Goal: Task Accomplishment & Management: Complete application form

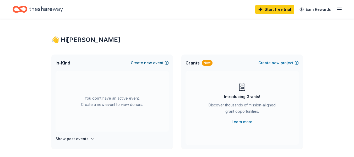
click at [157, 62] on button "Create new event" at bounding box center [150, 63] width 38 height 6
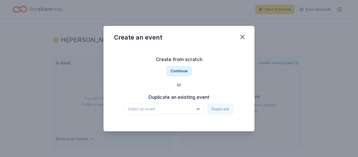
click at [199, 110] on icon "button" at bounding box center [197, 108] width 5 height 5
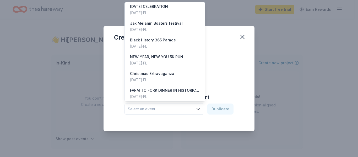
scroll to position [4, 0]
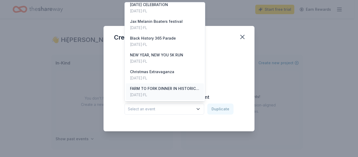
click at [175, 88] on div "FARM TO FORK DINNER IN HISTORIC MONCRIEF SPRINGS" at bounding box center [165, 88] width 70 height 6
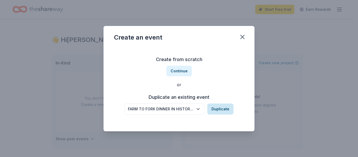
click at [222, 110] on button "Duplicate" at bounding box center [220, 108] width 26 height 11
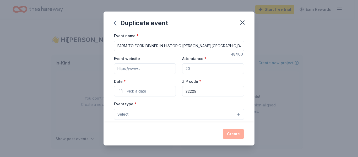
drag, startPoint x: 222, startPoint y: 45, endPoint x: 92, endPoint y: 47, distance: 130.5
click at [92, 47] on div "Duplicate event Event name * FARM TO FORK DINNER IN HISTORIC MONCRIEF SPRINGS 4…" at bounding box center [179, 78] width 358 height 157
type input "Last [GEOGRAPHIC_DATA]"
click at [163, 67] on input "Event website" at bounding box center [145, 68] width 62 height 10
click at [161, 69] on input "Event website" at bounding box center [145, 68] width 62 height 10
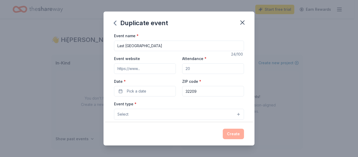
drag, startPoint x: 161, startPoint y: 69, endPoint x: 106, endPoint y: 66, distance: 54.8
click at [106, 66] on div "Event name * Last Rodeo Street Market 24 /100 Event website Attendance * Date *…" at bounding box center [178, 77] width 151 height 90
click at [149, 68] on input "Event website" at bounding box center [145, 68] width 62 height 10
type input "melanincollaborativegroup.org"
drag, startPoint x: 188, startPoint y: 69, endPoint x: 183, endPoint y: 68, distance: 5.3
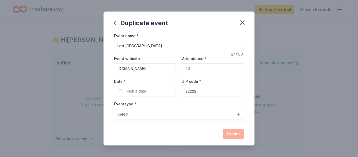
click at [183, 68] on input "Attendance *" at bounding box center [213, 68] width 62 height 10
type input "1"
type input "400"
click at [146, 89] on button "Pick a date" at bounding box center [145, 91] width 62 height 10
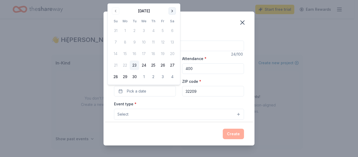
click at [173, 10] on button "Go to next month" at bounding box center [171, 10] width 7 height 7
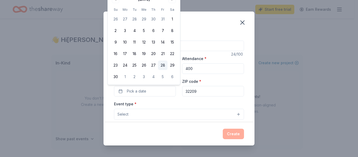
click at [162, 63] on button "28" at bounding box center [162, 65] width 9 height 9
click at [205, 90] on input "32209" at bounding box center [213, 91] width 62 height 10
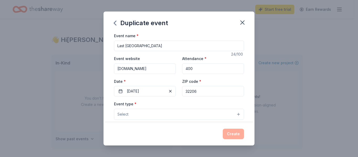
type input "32206"
click at [162, 115] on button "Select" at bounding box center [179, 114] width 130 height 11
click at [162, 114] on button "Select" at bounding box center [179, 114] width 130 height 11
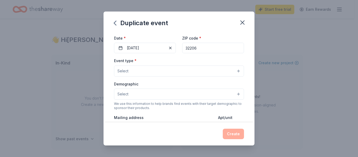
scroll to position [60, 0]
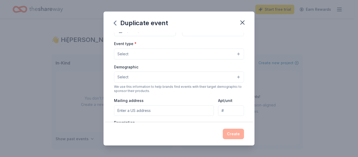
click at [235, 55] on button "Select" at bounding box center [179, 53] width 130 height 11
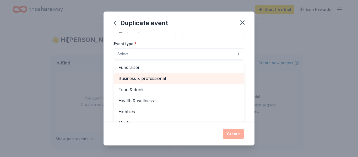
drag, startPoint x: 150, startPoint y: 76, endPoint x: 142, endPoint y: 92, distance: 18.3
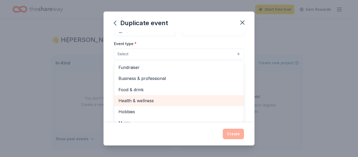
drag, startPoint x: 142, startPoint y: 92, endPoint x: 140, endPoint y: 99, distance: 7.6
click at [140, 99] on span "Health & wellness" at bounding box center [178, 100] width 121 height 7
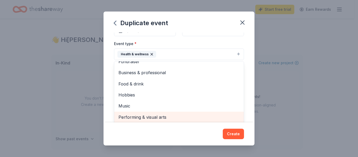
scroll to position [86, 0]
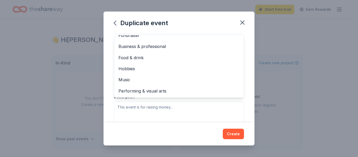
click at [235, 133] on div "Duplicate event Event name * Last Rodeo Street Market 24 /100 Event website mel…" at bounding box center [178, 79] width 151 height 134
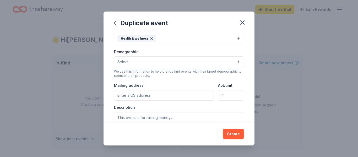
click at [156, 95] on input "Mailing address" at bounding box center [164, 95] width 100 height 10
type input "822 A Philip Randolph Boulevard"
type input "4110"
drag, startPoint x: 228, startPoint y: 93, endPoint x: 219, endPoint y: 97, distance: 10.0
click at [219, 97] on input "4110" at bounding box center [231, 95] width 26 height 10
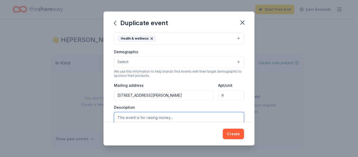
click at [182, 118] on textarea at bounding box center [179, 124] width 130 height 24
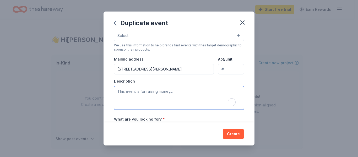
click at [157, 91] on textarea "To enrich screen reader interactions, please activate Accessibility in Grammarl…" at bounding box center [179, 98] width 130 height 24
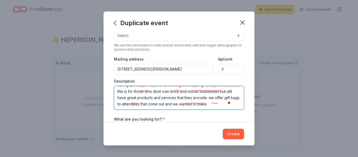
scroll to position [19, 0]
drag, startPoint x: 133, startPoint y: 101, endPoint x: 153, endPoint y: 110, distance: 21.8
click at [153, 110] on div "Event name * Last Rodeo Street Market 24 /100 Event website melanincollaborativ…" at bounding box center [179, 51] width 130 height 243
type textarea "this is event supports local small businesses, this event is promoted during bl…"
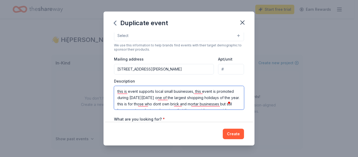
drag, startPoint x: 139, startPoint y: 103, endPoint x: 113, endPoint y: 89, distance: 29.7
click at [113, 89] on div "Event name * Last Rodeo Street Market 24 /100 Event website melanincollaborativ…" at bounding box center [178, 77] width 151 height 90
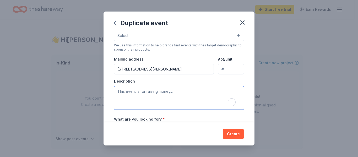
click at [134, 91] on textarea "To enrich screen reader interactions, please activate Accessibility in Grammarl…" at bounding box center [179, 98] width 130 height 24
paste textarea "This event is designed to support local small businesses and is promoted during…"
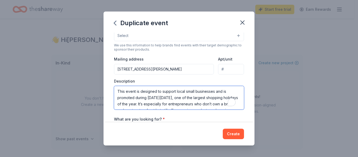
scroll to position [35, 0]
click at [118, 91] on textarea "This event is designed to support local small businesses and is promoted during…" at bounding box center [179, 98] width 130 height 24
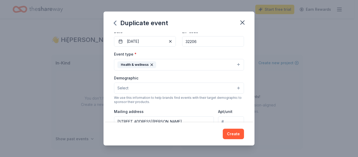
scroll to position [76, 0]
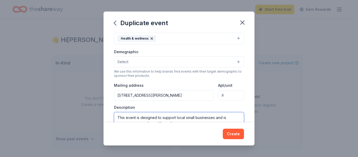
type textarea "This event is designed to support local small businesses and is promoted during…"
click at [155, 61] on button "Select" at bounding box center [179, 61] width 130 height 11
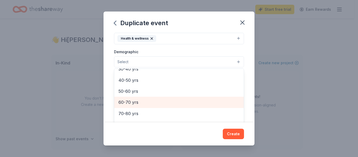
scroll to position [32, 0]
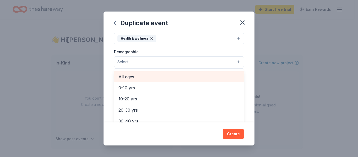
click at [135, 77] on span "All ages" at bounding box center [178, 76] width 121 height 7
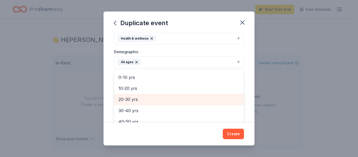
scroll to position [73, 0]
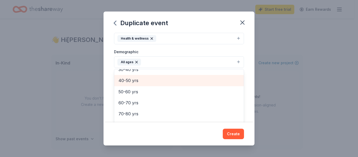
click at [135, 81] on span "40-50 yrs" at bounding box center [178, 80] width 121 height 7
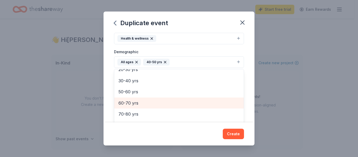
click at [133, 102] on span "60-70 yrs" at bounding box center [178, 103] width 121 height 7
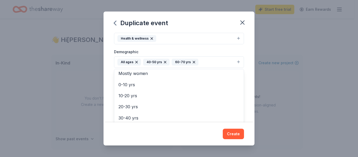
scroll to position [0, 0]
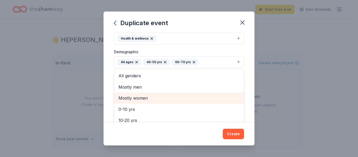
click at [137, 96] on span "Mostly women" at bounding box center [178, 98] width 121 height 7
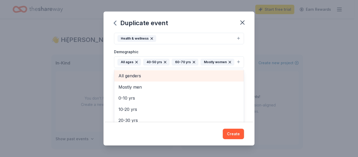
click at [139, 79] on span "All genders" at bounding box center [178, 75] width 121 height 7
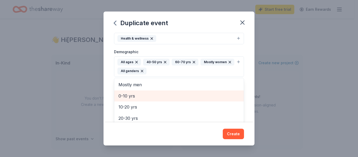
scroll to position [29, 0]
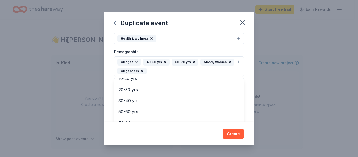
click at [232, 134] on div "Duplicate event Event name * Last Rodeo Street Market 24 /100 Event website mel…" at bounding box center [178, 79] width 151 height 134
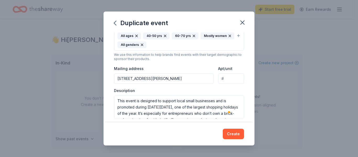
scroll to position [155, 0]
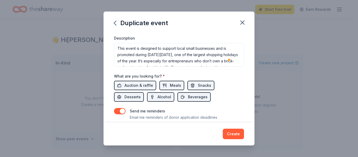
drag, startPoint x: 153, startPoint y: 96, endPoint x: 146, endPoint y: 92, distance: 7.7
click at [152, 96] on button "Alcohol" at bounding box center [160, 96] width 27 height 9
click at [142, 84] on span "Auction & raffle" at bounding box center [138, 85] width 29 height 6
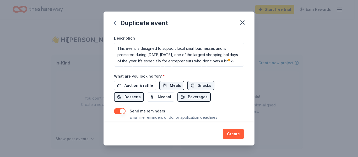
click at [173, 82] on button "Meals" at bounding box center [171, 85] width 25 height 9
click at [195, 97] on span "Beverages" at bounding box center [198, 97] width 20 height 6
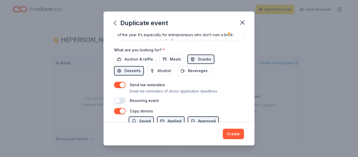
scroll to position [228, 0]
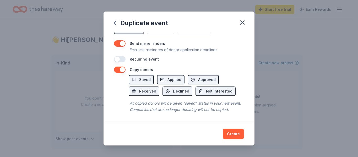
click at [123, 56] on button "button" at bounding box center [120, 59] width 12 height 6
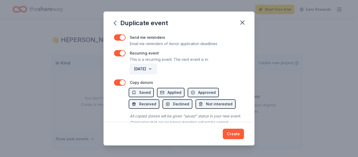
click at [157, 66] on button "November 2026" at bounding box center [143, 69] width 27 height 10
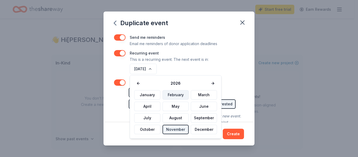
click at [177, 95] on button "February" at bounding box center [175, 94] width 26 height 9
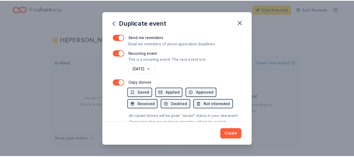
scroll to position [247, 0]
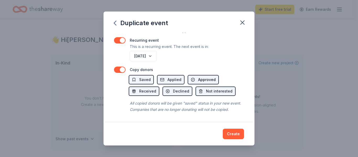
click at [201, 76] on span "Approved" at bounding box center [207, 79] width 18 height 6
click at [228, 131] on button "Create" at bounding box center [233, 134] width 21 height 10
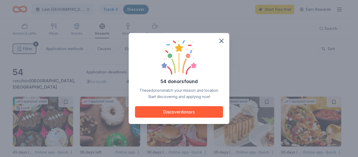
drag, startPoint x: 222, startPoint y: 41, endPoint x: 161, endPoint y: 97, distance: 83.3
click at [161, 97] on div "54 donors found These donors match your mission and location. Start discovering…" at bounding box center [179, 78] width 101 height 91
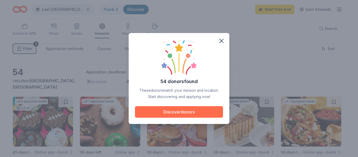
click at [181, 111] on button "Discover donors" at bounding box center [179, 112] width 88 height 12
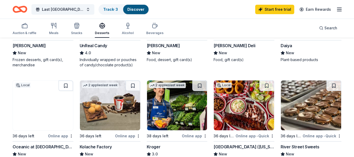
scroll to position [340, 0]
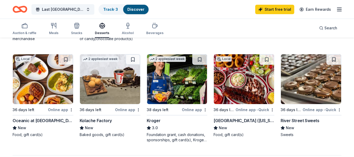
click at [178, 90] on img at bounding box center [177, 79] width 60 height 50
click at [200, 60] on button at bounding box center [199, 59] width 15 height 10
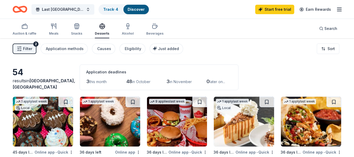
scroll to position [52, 0]
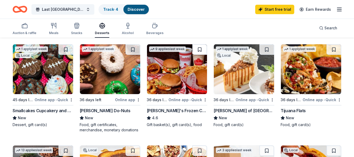
click at [198, 48] on button at bounding box center [199, 49] width 15 height 10
click at [266, 51] on button at bounding box center [266, 49] width 15 height 10
click at [333, 48] on button at bounding box center [333, 49] width 15 height 10
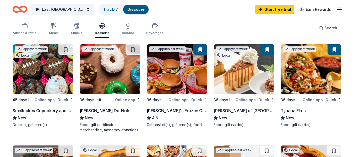
scroll to position [26, 0]
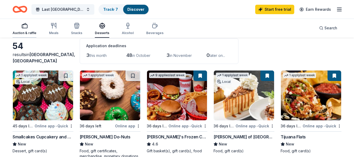
click at [24, 26] on icon "button" at bounding box center [24, 26] width 6 height 6
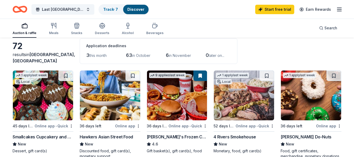
scroll to position [52, 0]
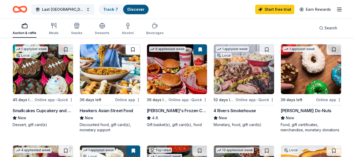
click at [131, 47] on button at bounding box center [132, 49] width 15 height 10
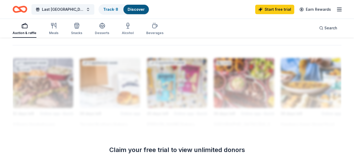
scroll to position [314, 0]
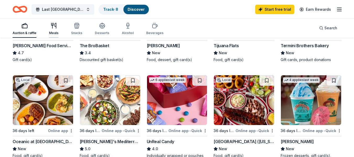
click at [53, 24] on icon "button" at bounding box center [52, 24] width 2 height 2
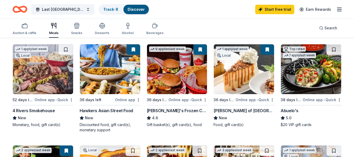
scroll to position [157, 0]
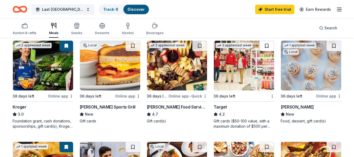
click at [268, 43] on button at bounding box center [266, 46] width 15 height 10
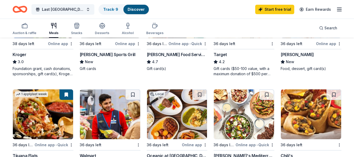
scroll to position [236, 0]
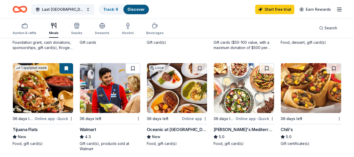
click at [132, 66] on button at bounding box center [132, 68] width 15 height 10
click at [334, 65] on button at bounding box center [333, 68] width 15 height 10
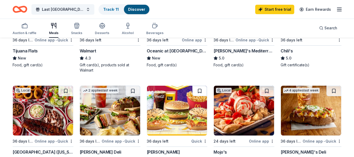
click at [199, 89] on button at bounding box center [199, 91] width 15 height 10
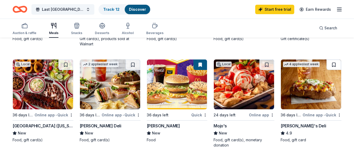
click at [334, 62] on button at bounding box center [333, 64] width 15 height 10
click at [266, 64] on button at bounding box center [266, 64] width 15 height 10
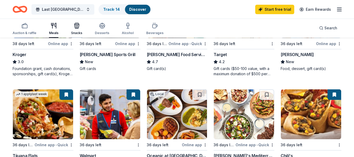
click at [77, 28] on icon "button" at bounding box center [77, 27] width 0 height 4
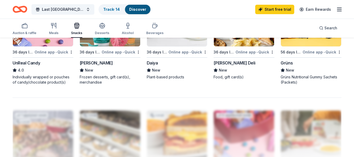
scroll to position [445, 0]
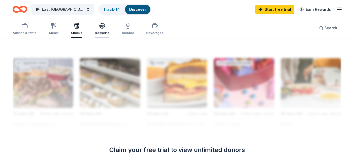
click at [102, 27] on icon "button" at bounding box center [102, 26] width 6 height 6
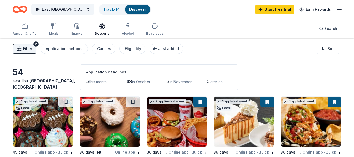
scroll to position [52, 0]
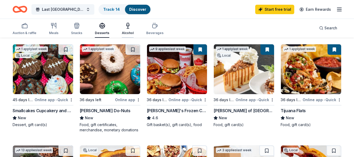
click at [127, 26] on icon "button" at bounding box center [128, 26] width 6 height 6
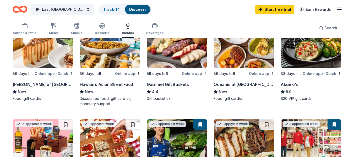
scroll to position [52, 0]
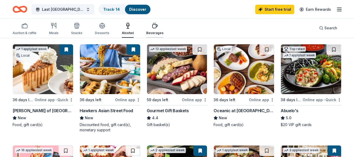
click at [156, 28] on div "button" at bounding box center [154, 26] width 17 height 6
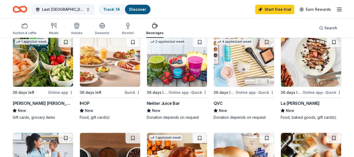
scroll to position [236, 0]
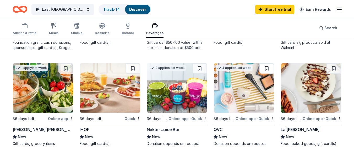
click at [270, 66] on button at bounding box center [266, 68] width 15 height 10
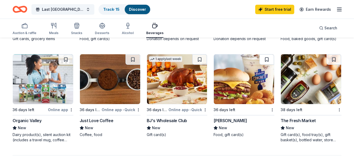
click at [265, 60] on button at bounding box center [266, 59] width 15 height 10
click at [199, 60] on button at bounding box center [199, 59] width 15 height 10
click at [336, 56] on button at bounding box center [333, 59] width 15 height 10
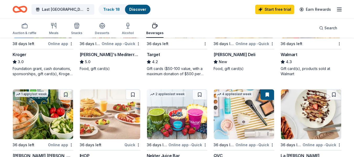
scroll to position [131, 0]
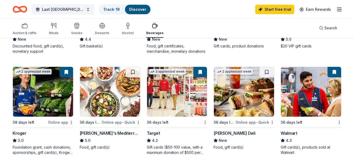
click at [136, 9] on link "Discover" at bounding box center [137, 9] width 17 height 4
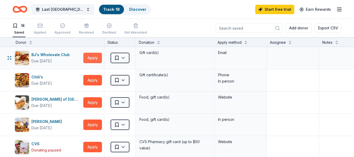
click at [96, 62] on button "Apply" at bounding box center [92, 58] width 19 height 10
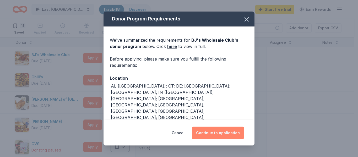
click at [223, 133] on button "Continue to application" at bounding box center [218, 133] width 52 height 13
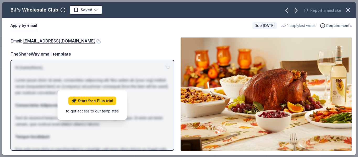
click at [53, 54] on div "TheShareWay email template" at bounding box center [92, 54] width 164 height 7
click at [296, 9] on icon "button" at bounding box center [296, 10] width 8 height 8
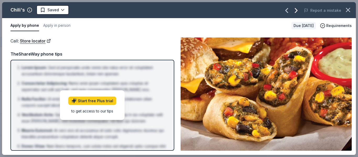
click at [298, 9] on icon "button" at bounding box center [296, 10] width 8 height 8
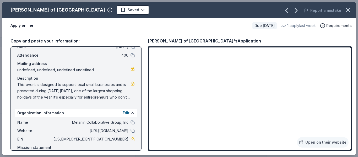
scroll to position [46, 0]
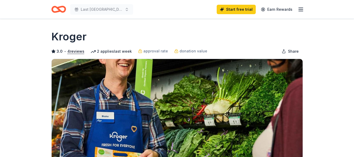
drag, startPoint x: 188, startPoint y: 14, endPoint x: 187, endPoint y: 19, distance: 5.0
click at [188, 14] on div "Last Rodeo Street Market Start free trial Earn Rewards" at bounding box center [176, 9] width 251 height 12
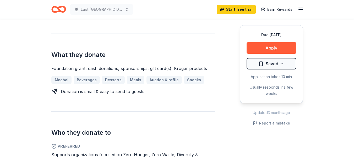
scroll to position [236, 0]
